Goal: Task Accomplishment & Management: Manage account settings

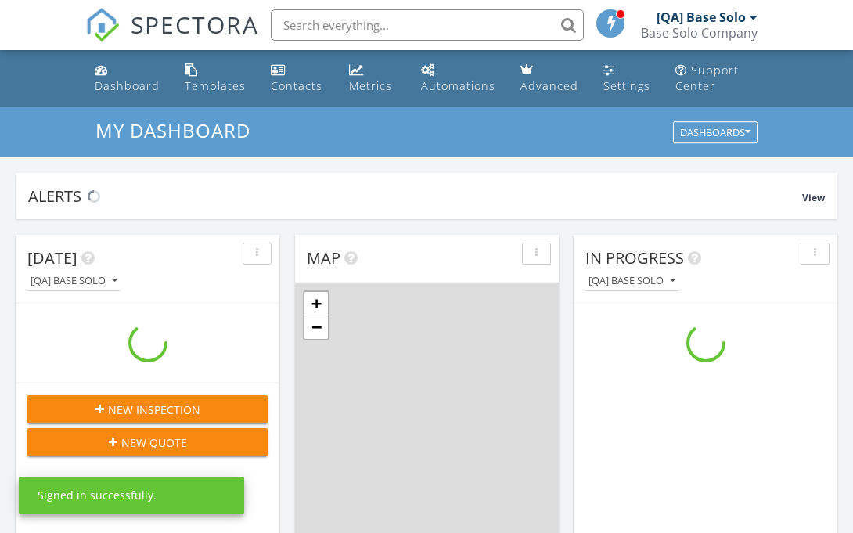
scroll to position [1425, 854]
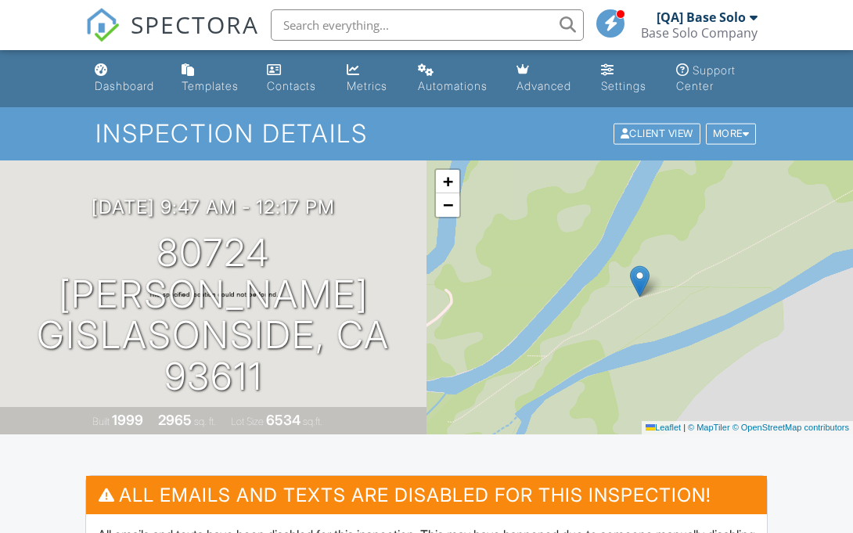
scroll to position [491, 0]
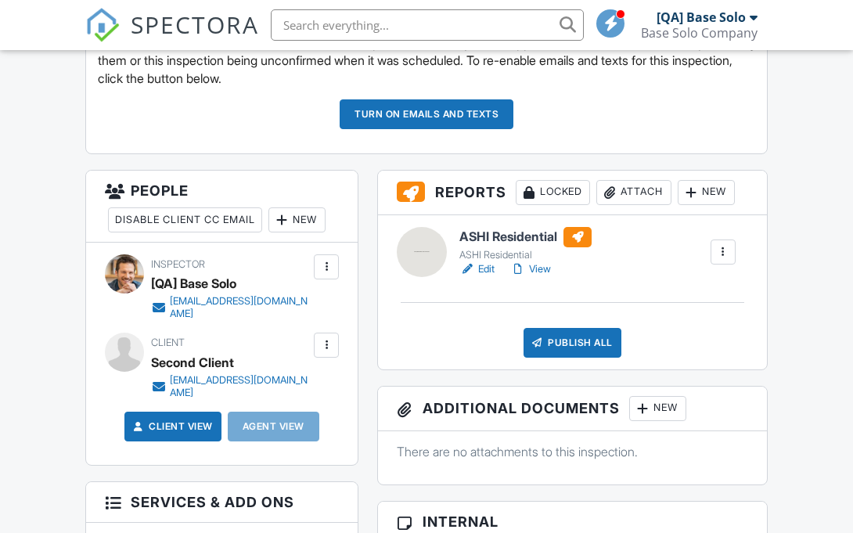
click at [326, 266] on div at bounding box center [326, 267] width 16 height 16
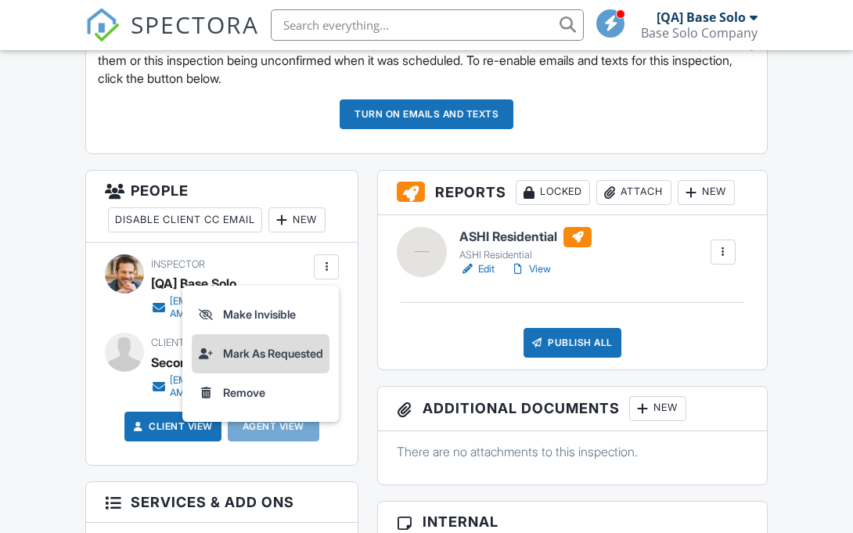
click at [257, 353] on li "Mark As Requested" at bounding box center [261, 353] width 138 height 39
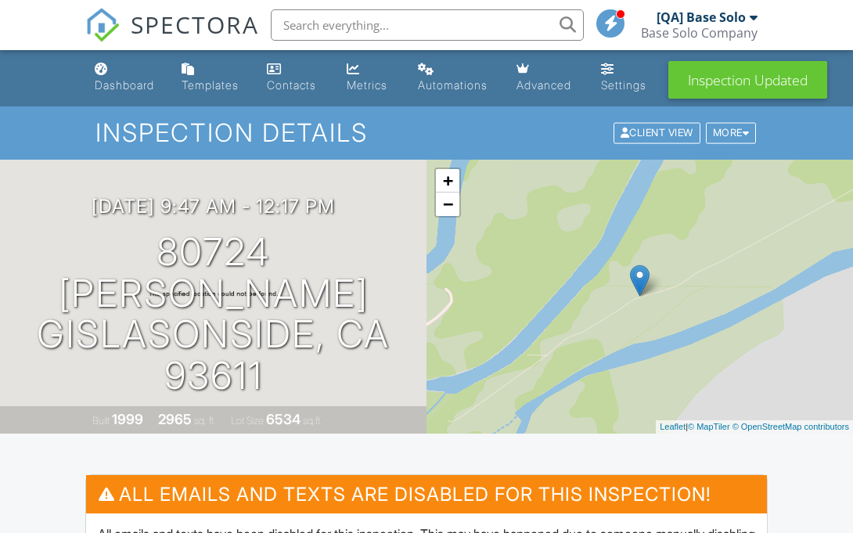
scroll to position [513, 0]
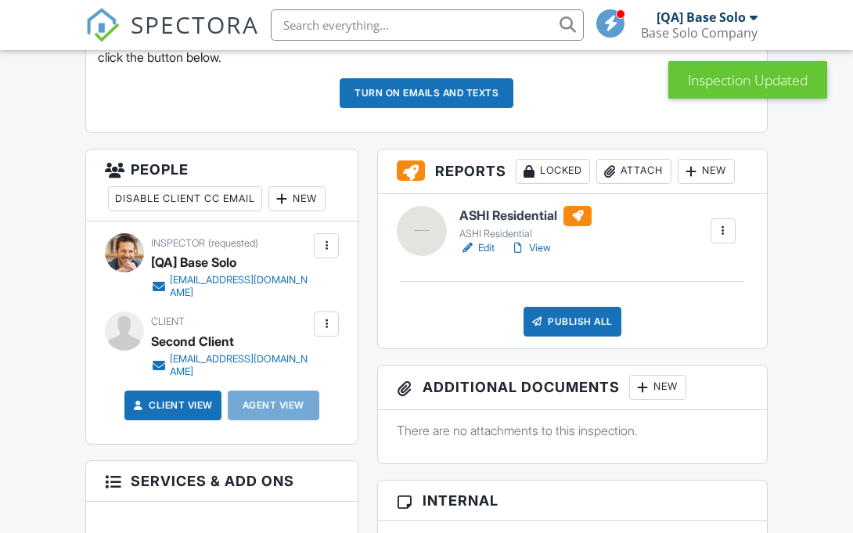
click at [326, 246] on div at bounding box center [326, 246] width 16 height 16
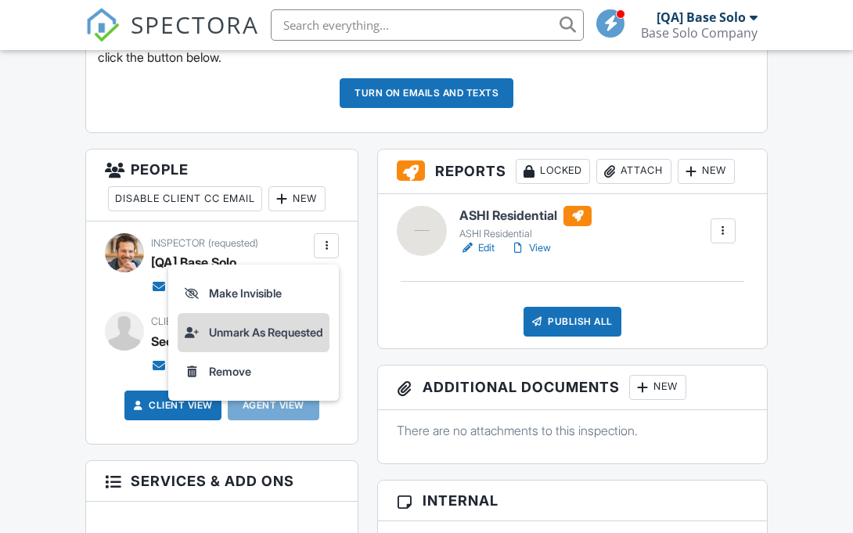
click at [250, 333] on li "Unmark As Requested" at bounding box center [254, 332] width 152 height 39
